Goal: Task Accomplishment & Management: Use online tool/utility

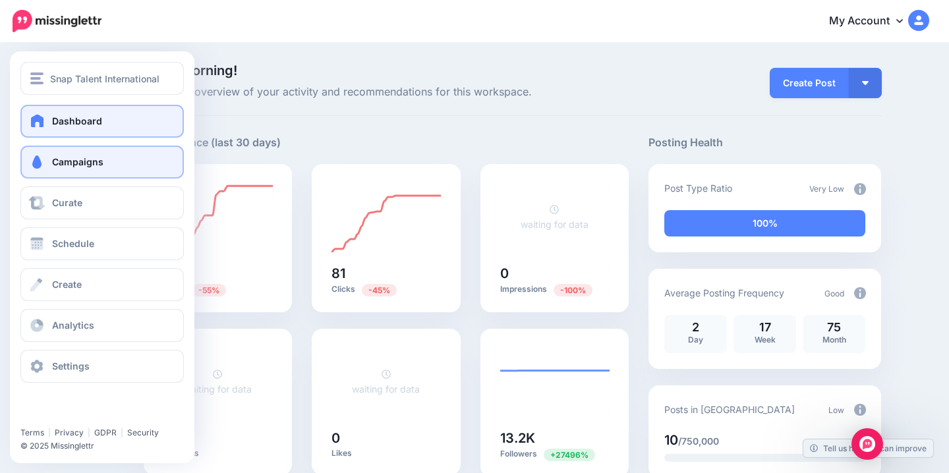
click at [83, 159] on span "Campaigns" at bounding box center [77, 161] width 51 height 11
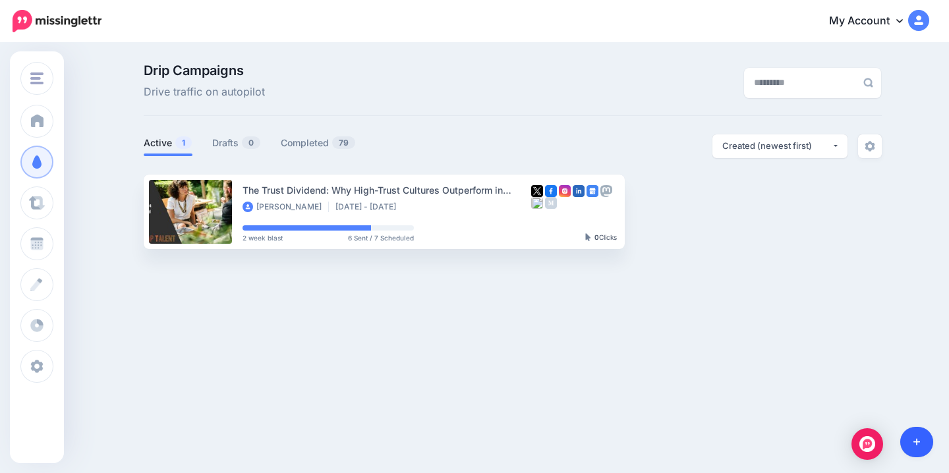
click at [918, 444] on icon at bounding box center [917, 442] width 7 height 9
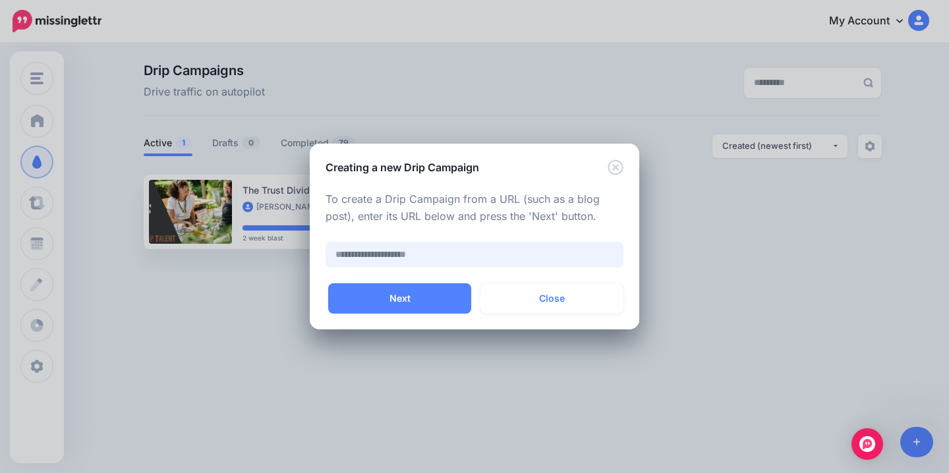
paste input "**********"
type input "**********"
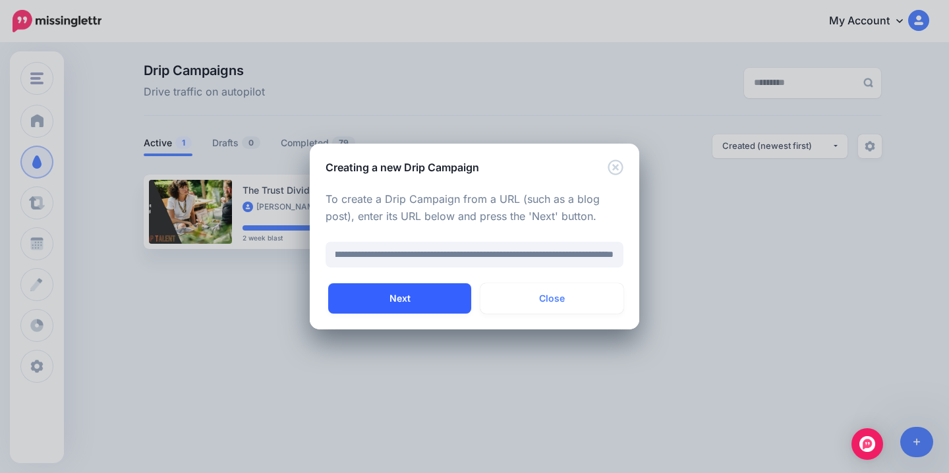
click at [419, 308] on button "Next" at bounding box center [399, 299] width 143 height 30
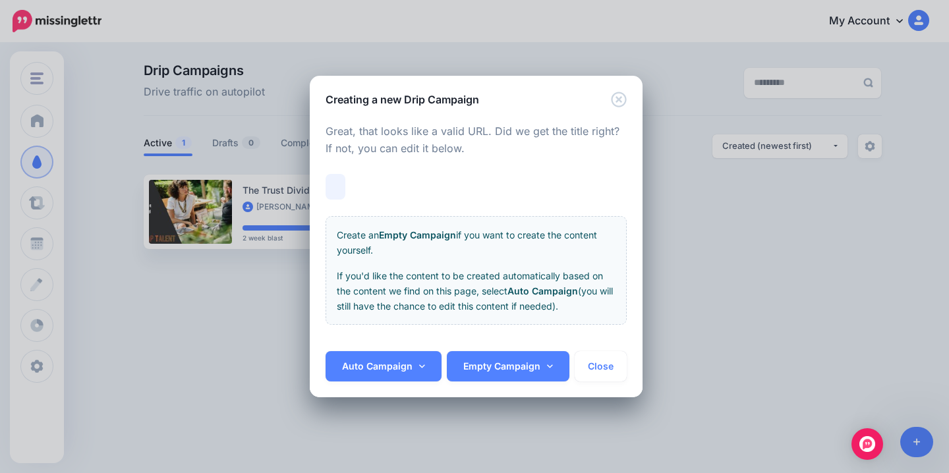
scroll to position [0, 45]
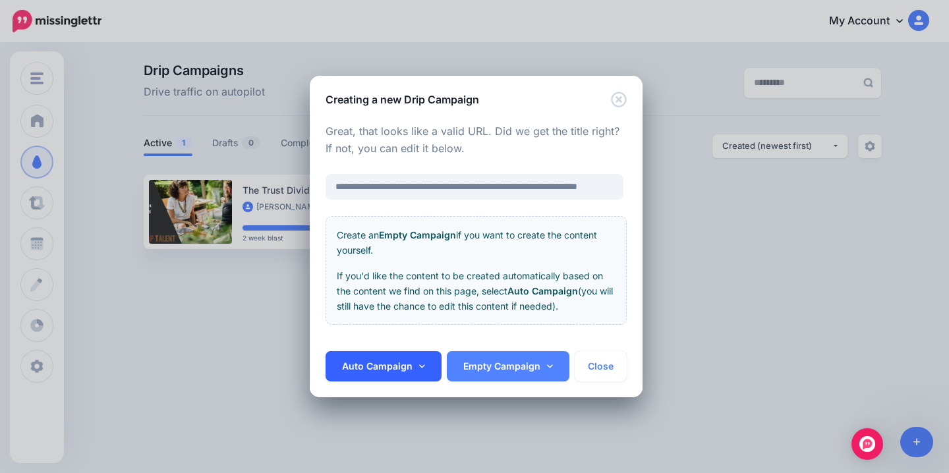
click at [408, 374] on link "Auto Campaign" at bounding box center [384, 366] width 116 height 30
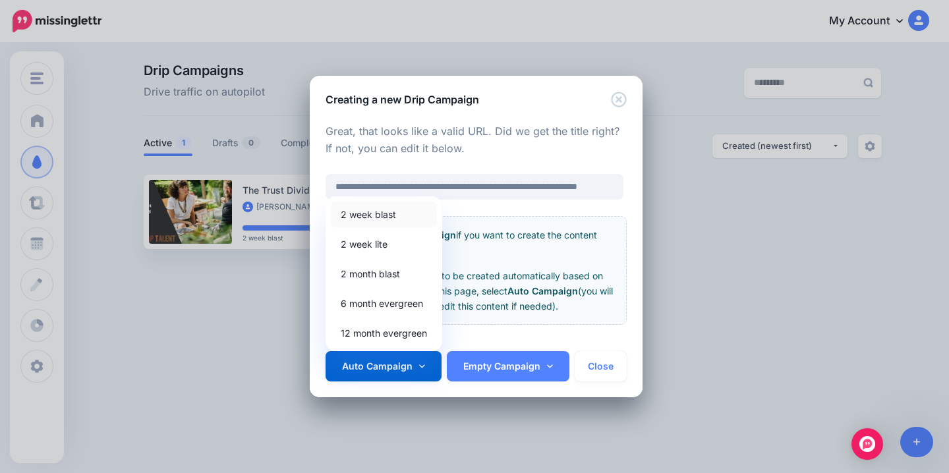
click at [406, 221] on link "2 week blast" at bounding box center [384, 215] width 106 height 26
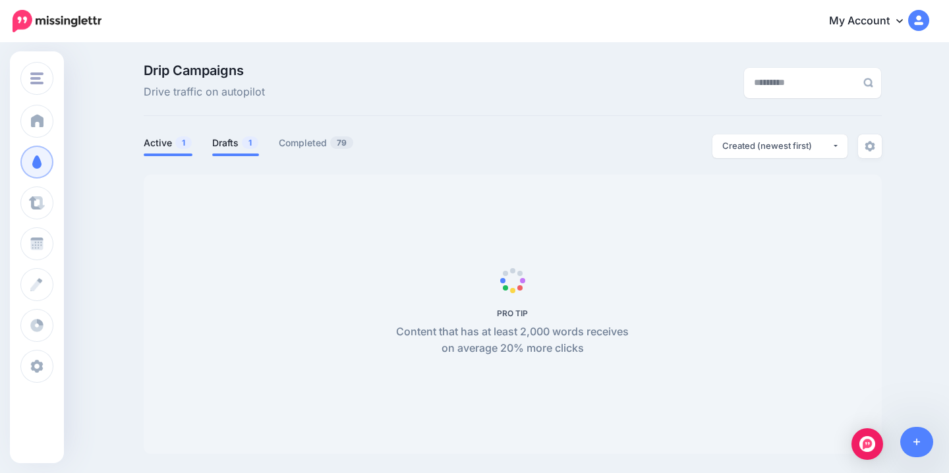
click at [238, 141] on link "Drafts 1" at bounding box center [235, 143] width 47 height 16
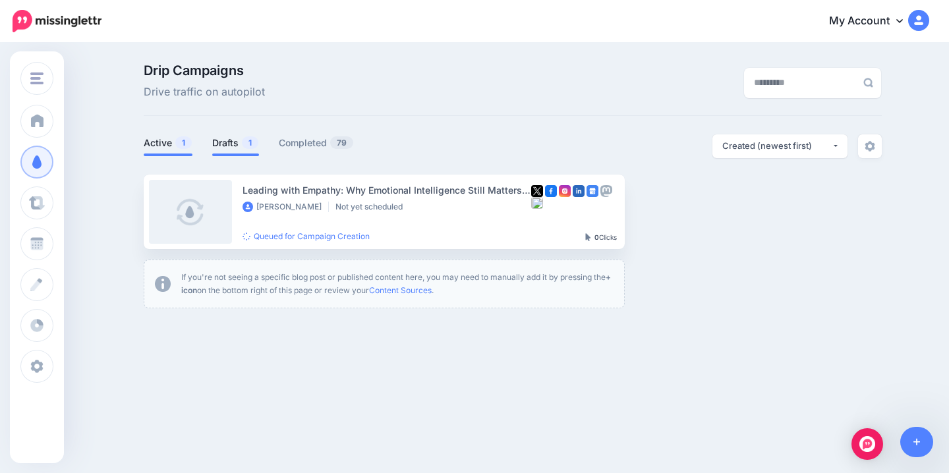
click at [171, 139] on link "Active 1" at bounding box center [168, 143] width 49 height 16
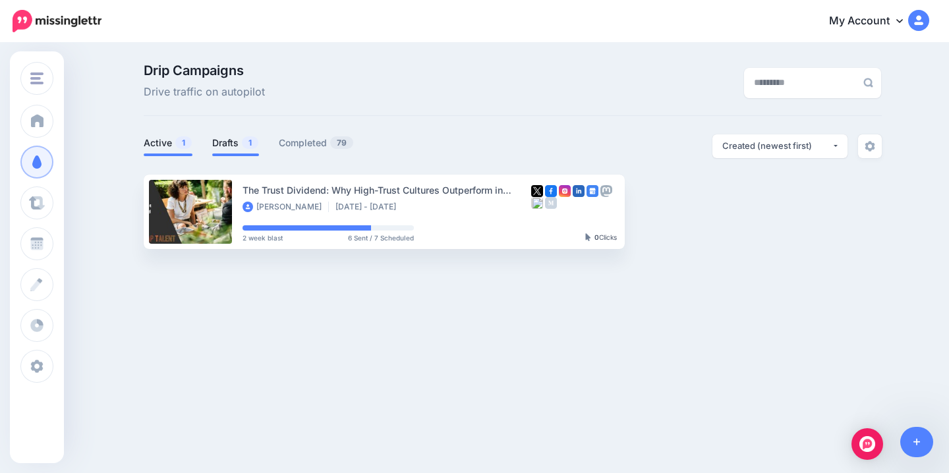
click at [224, 146] on link "Drafts 1" at bounding box center [235, 143] width 47 height 16
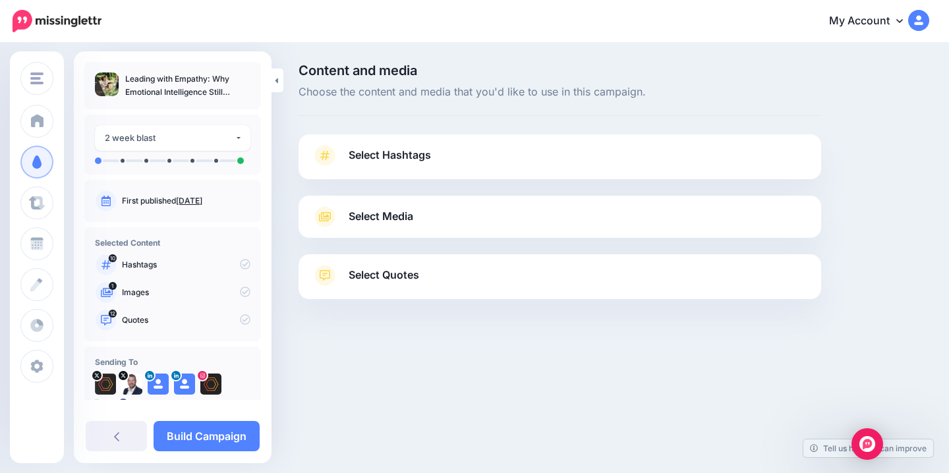
click at [599, 158] on link "Select Hashtags" at bounding box center [560, 162] width 496 height 34
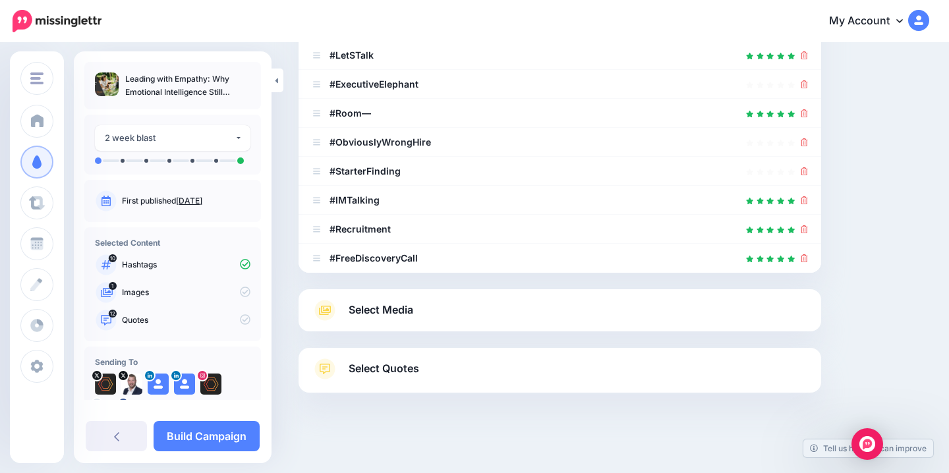
scroll to position [309, 0]
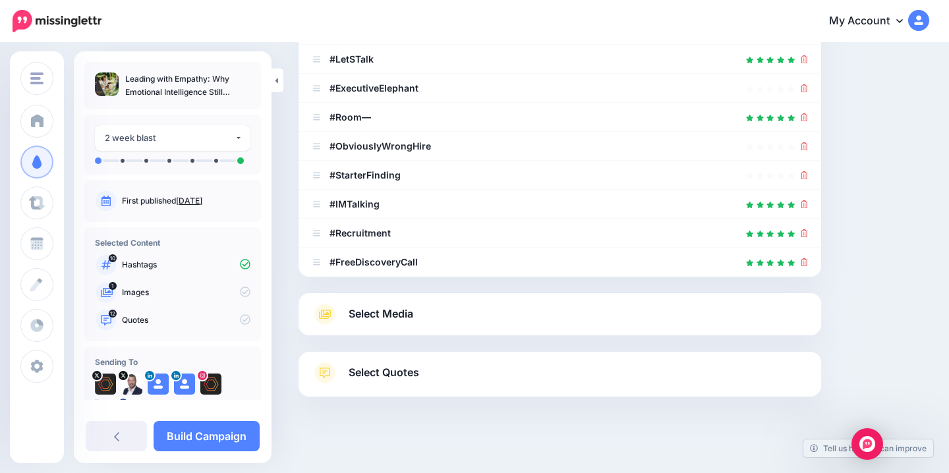
click at [560, 311] on link "Select Media" at bounding box center [560, 314] width 496 height 21
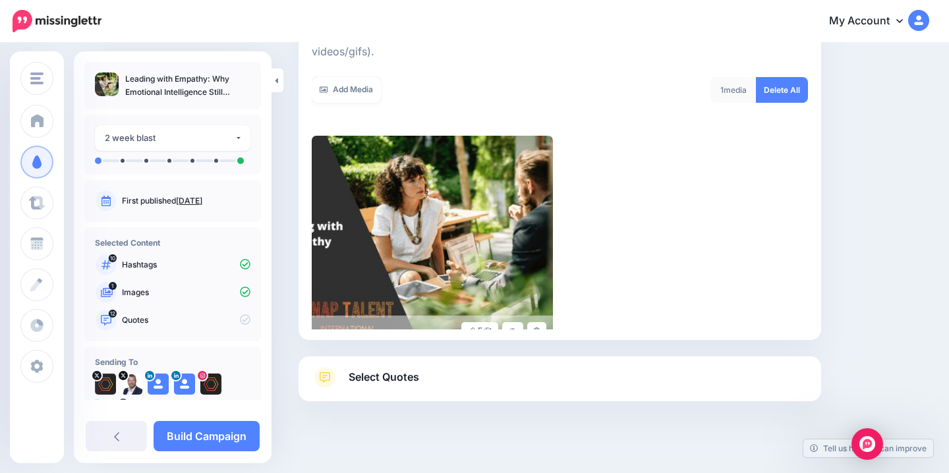
scroll to position [195, 0]
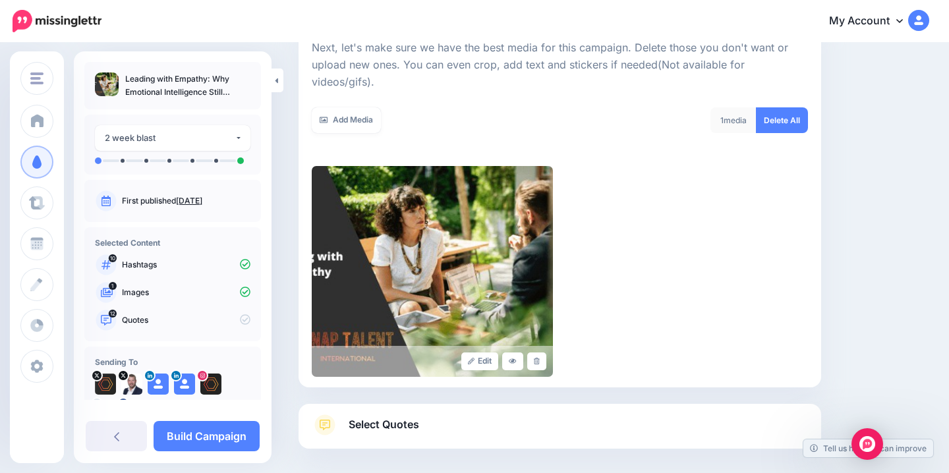
click at [524, 415] on link "Select Quotes" at bounding box center [560, 432] width 496 height 34
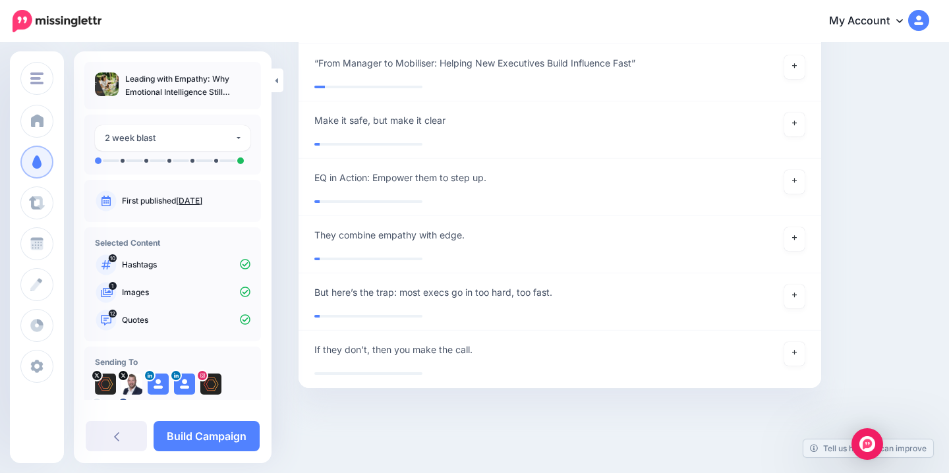
scroll to position [45, 0]
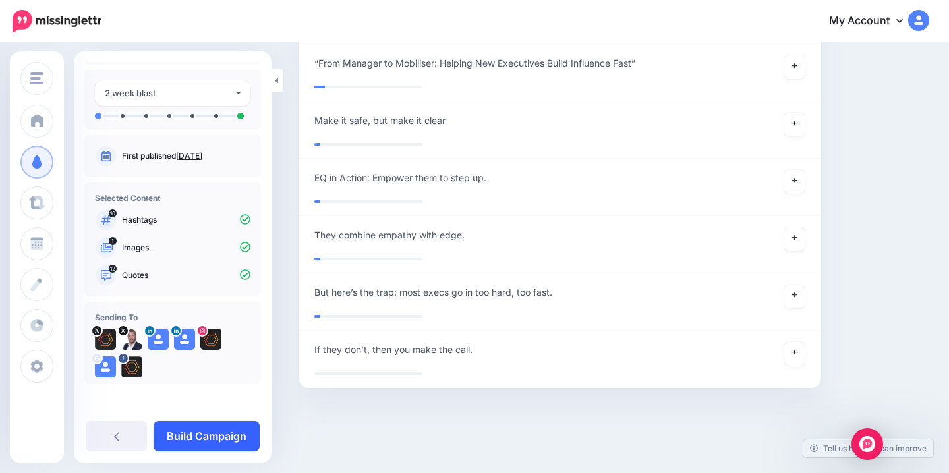
click at [196, 436] on link "Build Campaign" at bounding box center [207, 436] width 106 height 30
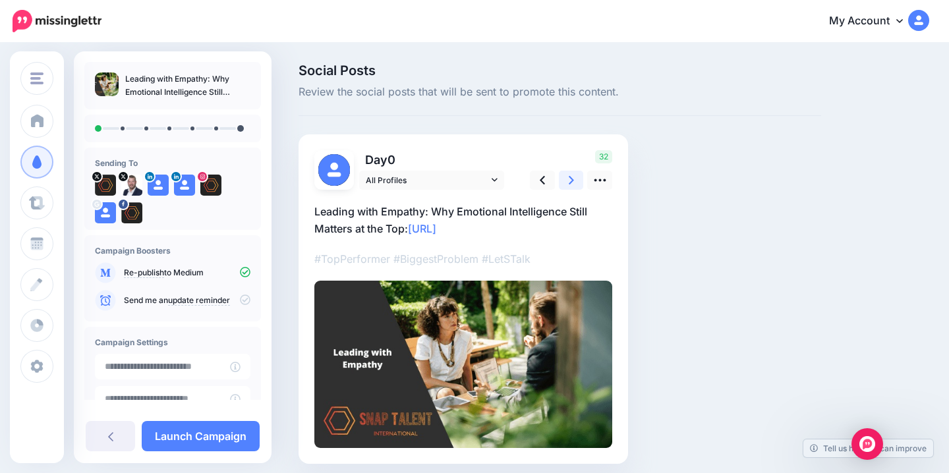
click at [568, 179] on link at bounding box center [571, 180] width 25 height 19
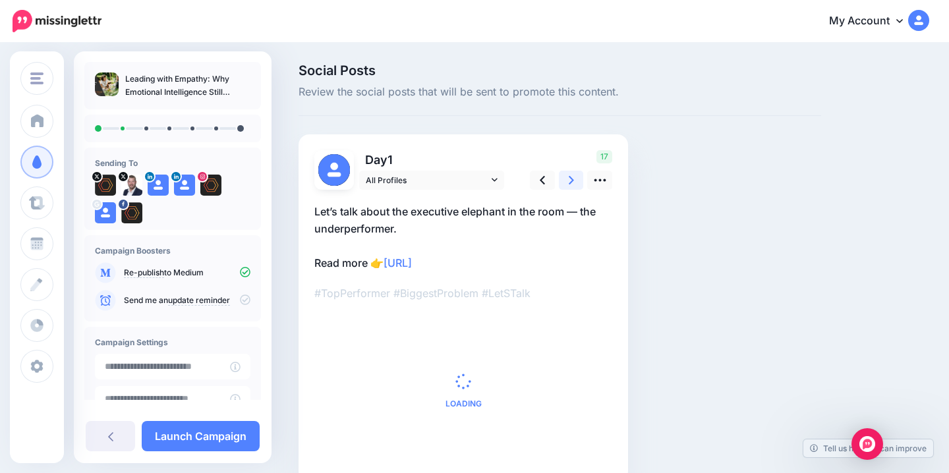
click at [568, 179] on link at bounding box center [571, 180] width 25 height 19
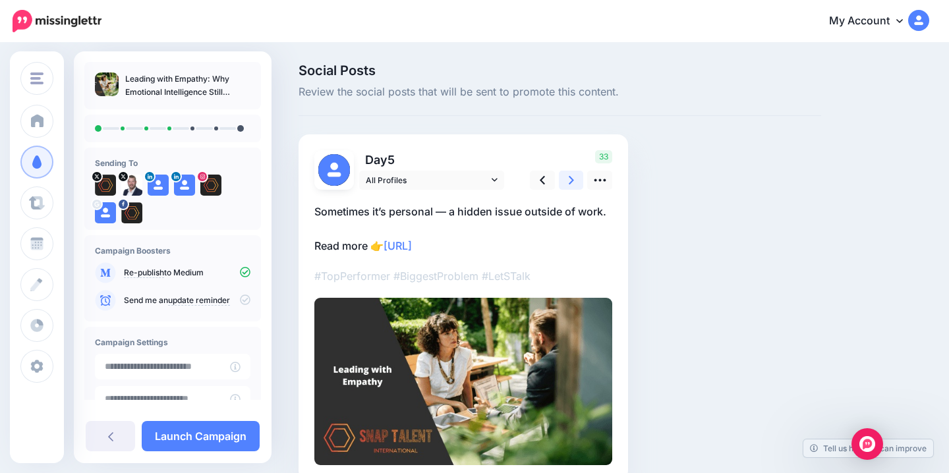
click at [568, 179] on link at bounding box center [571, 180] width 25 height 19
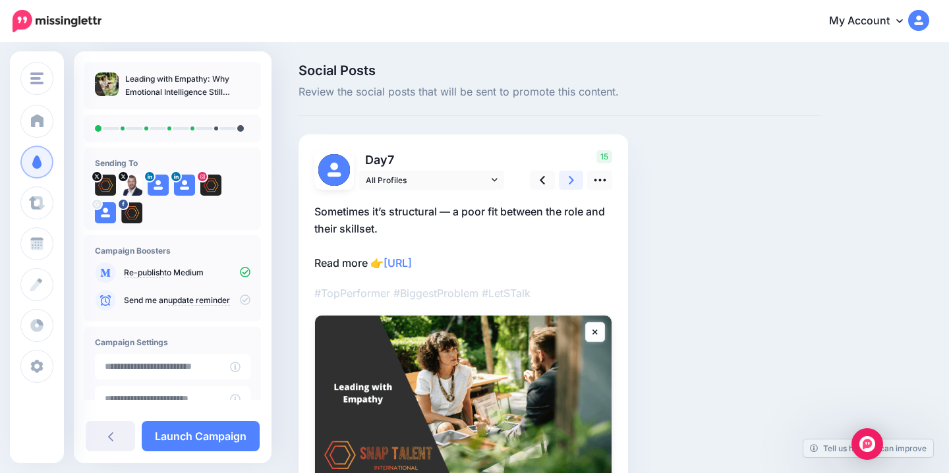
click at [568, 179] on link at bounding box center [571, 180] width 25 height 19
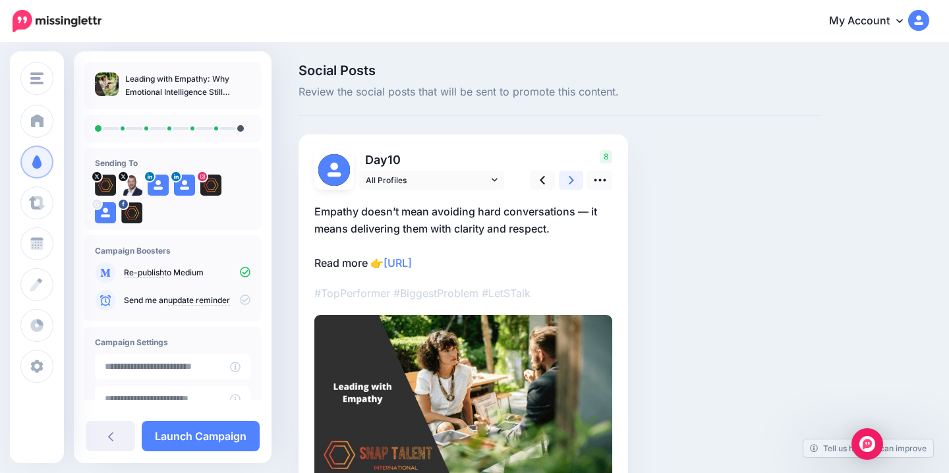
click at [568, 179] on link at bounding box center [571, 180] width 25 height 19
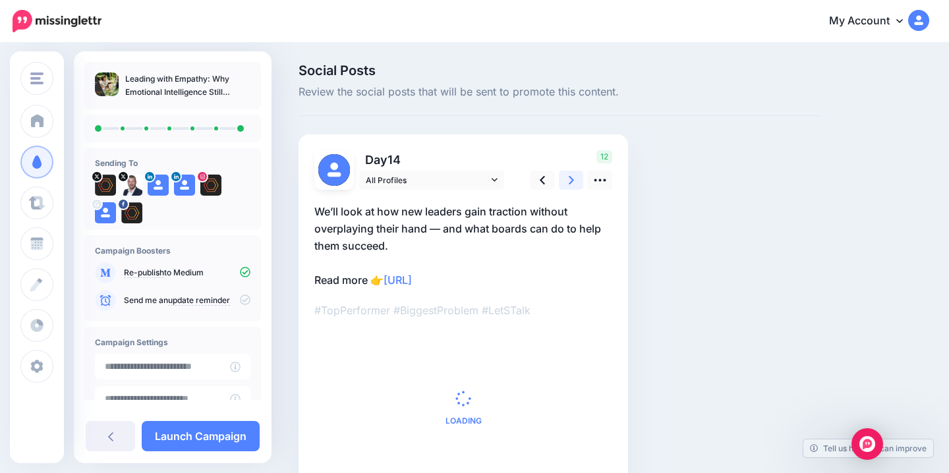
click at [568, 179] on link at bounding box center [571, 180] width 25 height 19
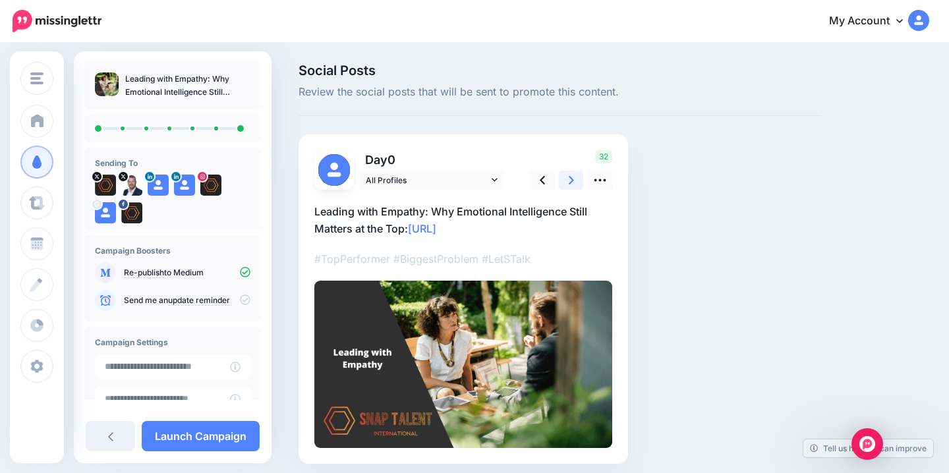
click at [568, 179] on link at bounding box center [571, 180] width 25 height 19
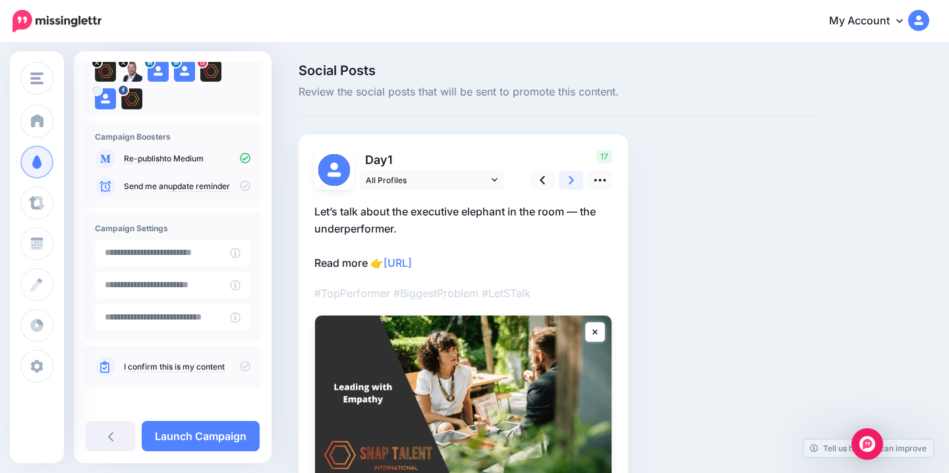
scroll to position [118, 0]
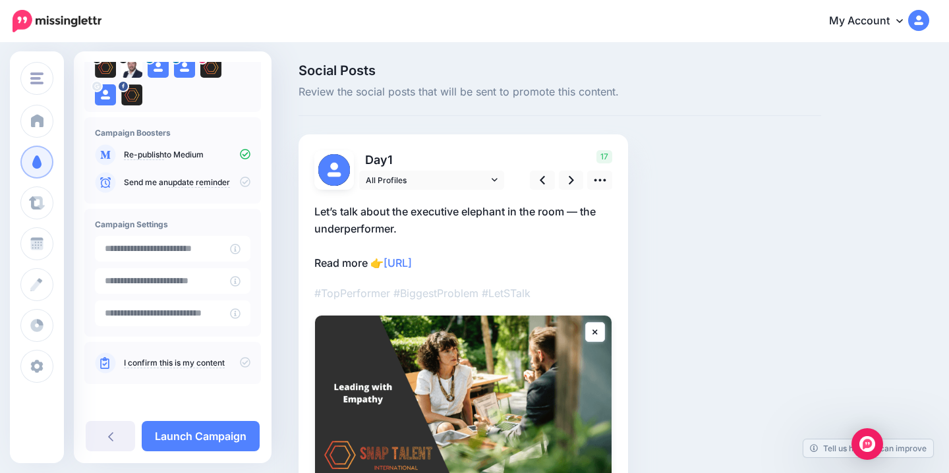
click at [241, 355] on div "I confirm this is my content" at bounding box center [173, 363] width 156 height 21
click at [240, 359] on icon at bounding box center [245, 362] width 11 height 11
click at [208, 437] on link "Launch Campaign" at bounding box center [201, 436] width 118 height 30
